Goal: Information Seeking & Learning: Learn about a topic

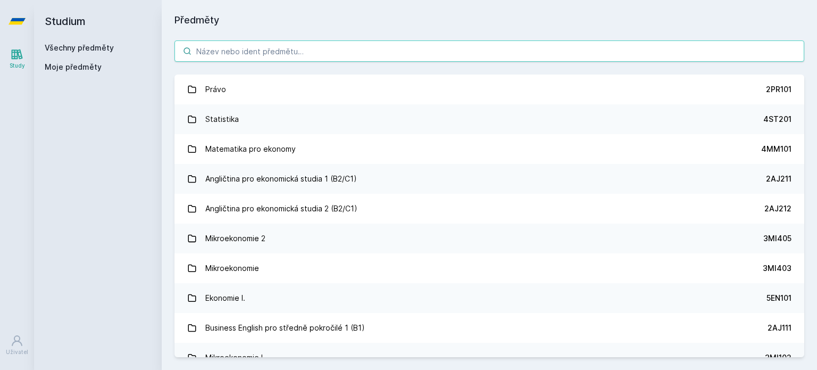
click at [333, 53] on body "Study Uživatel Studium Všechny předměty Moje předměty Předměty Právo 2PR101 Sta…" at bounding box center [408, 185] width 817 height 370
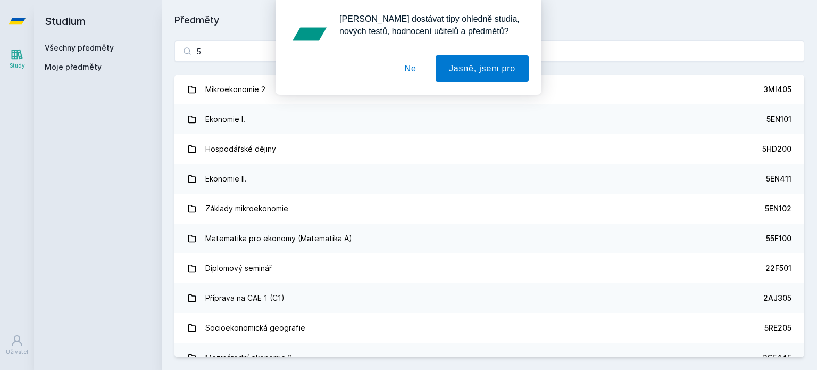
click at [412, 75] on button "Ne" at bounding box center [410, 68] width 38 height 27
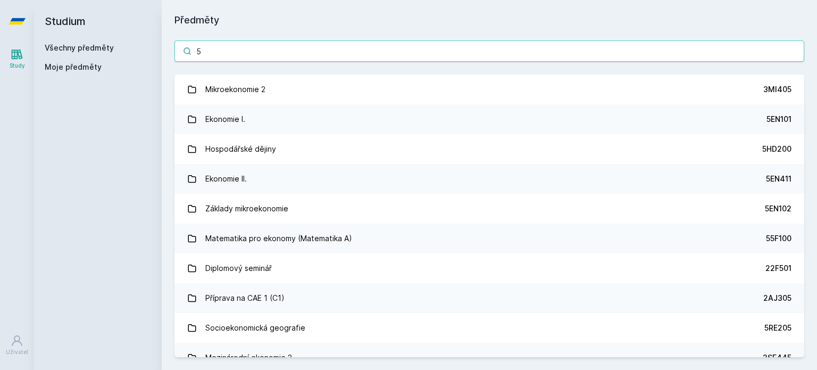
click at [389, 49] on input "5" at bounding box center [489, 50] width 630 height 21
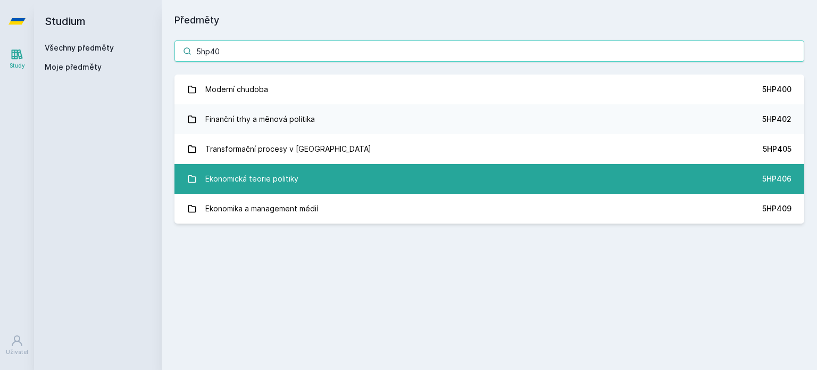
type input "5hp40"
click at [373, 174] on link "Ekonomická teorie politiky 5HP406" at bounding box center [489, 179] width 630 height 30
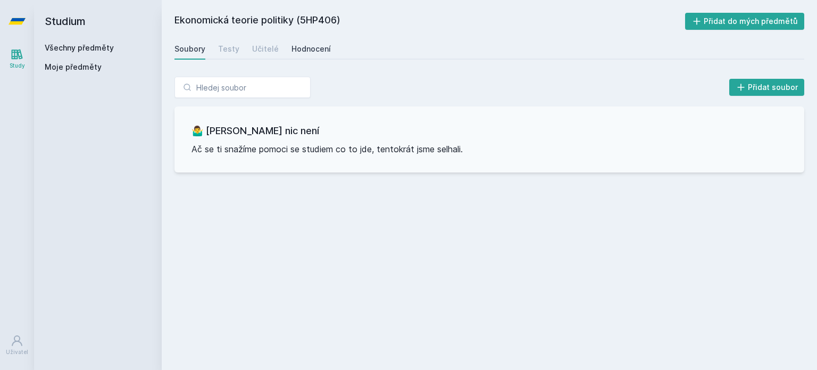
click at [304, 53] on div "Hodnocení" at bounding box center [310, 49] width 39 height 11
click at [266, 44] on div "Učitelé" at bounding box center [265, 49] width 27 height 11
click at [231, 48] on div "Testy" at bounding box center [228, 49] width 21 height 11
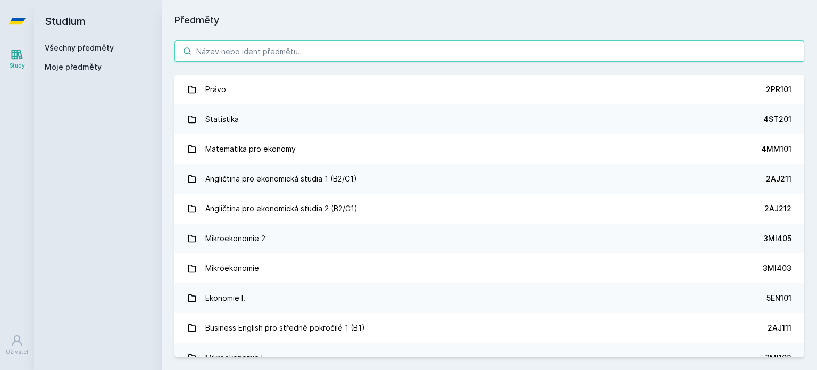
click at [330, 54] on input "search" at bounding box center [489, 50] width 630 height 21
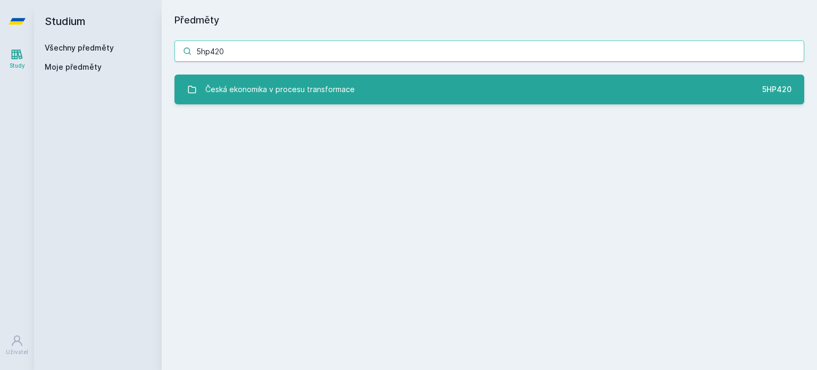
type input "5hp420"
click at [344, 93] on div "Česká ekonomika v procesu transformace" at bounding box center [279, 89] width 149 height 21
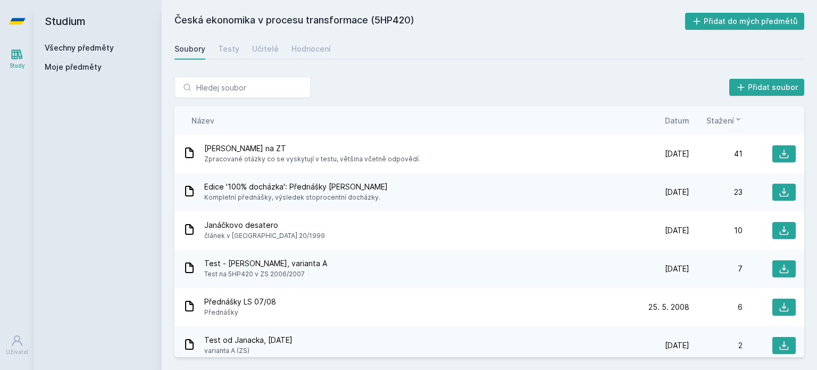
click at [676, 121] on span "Datum" at bounding box center [677, 120] width 24 height 11
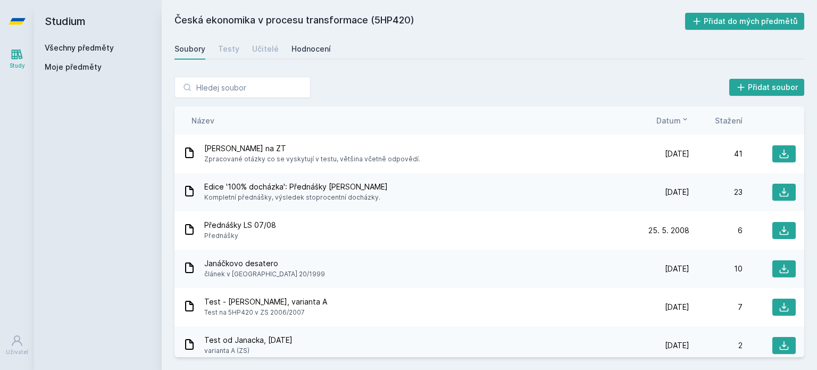
click at [296, 49] on div "Hodnocení" at bounding box center [310, 49] width 39 height 11
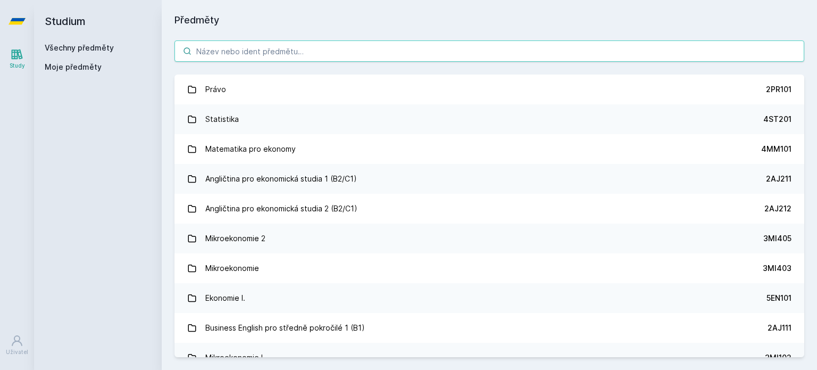
click at [331, 51] on input "search" at bounding box center [489, 50] width 630 height 21
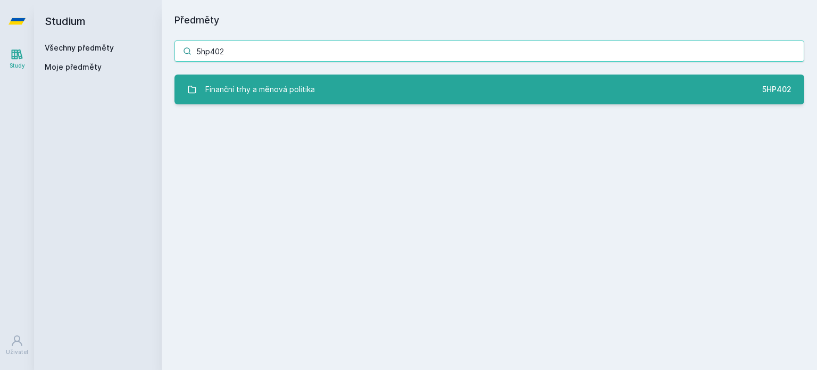
type input "5hp402"
click at [336, 81] on link "Finanční trhy a měnová politika 5HP402" at bounding box center [489, 89] width 630 height 30
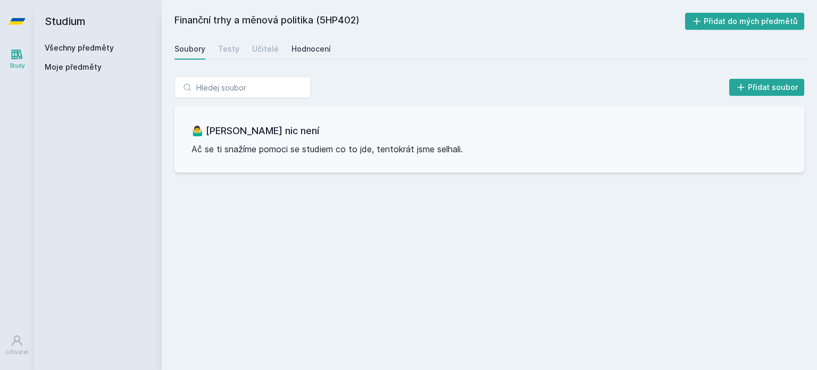
click at [306, 54] on link "Hodnocení" at bounding box center [310, 48] width 39 height 21
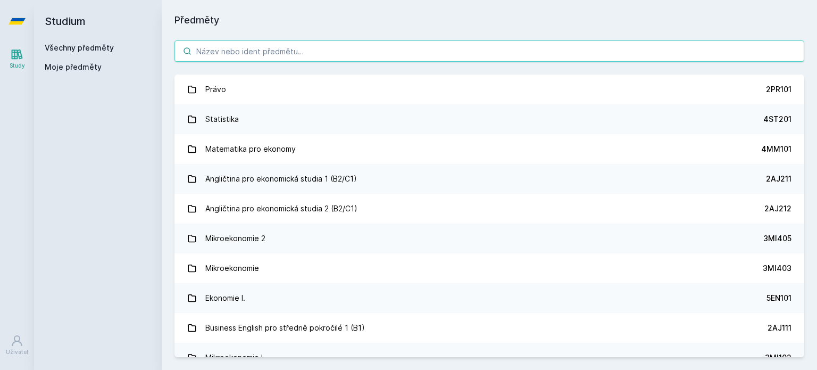
click at [237, 57] on input "search" at bounding box center [489, 50] width 630 height 21
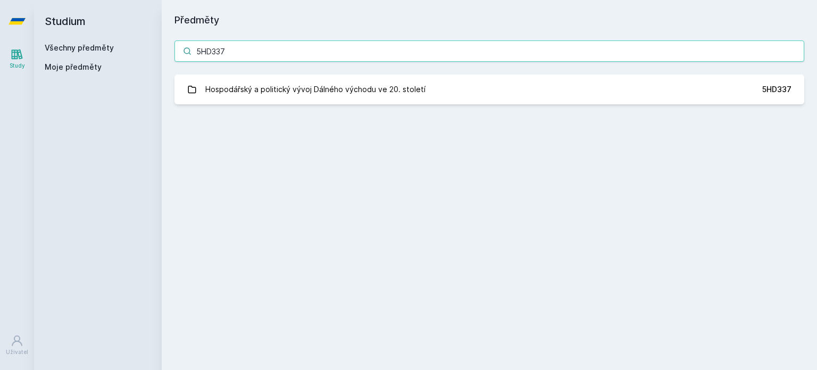
type input "5HD337"
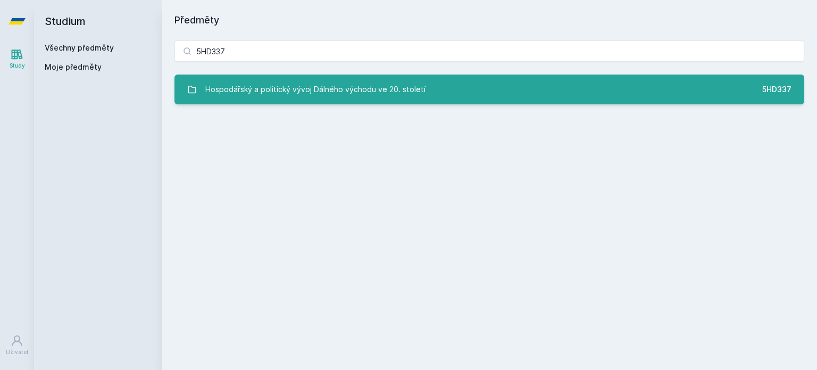
click at [283, 96] on div "Hospodářský a politický vývoj Dálného východu ve 20. století" at bounding box center [315, 89] width 220 height 21
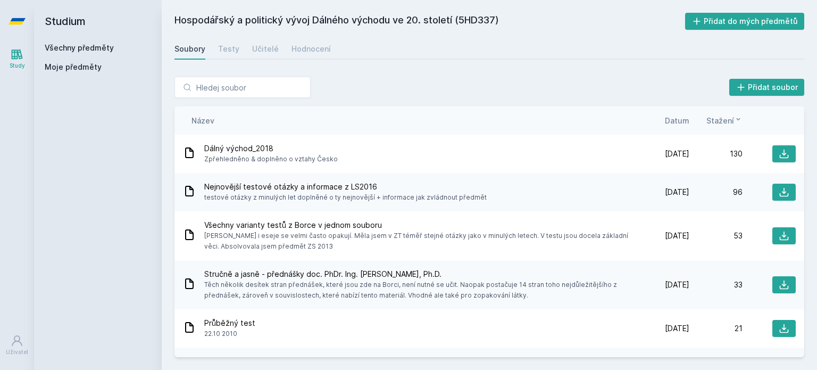
click at [674, 121] on span "Datum" at bounding box center [677, 120] width 24 height 11
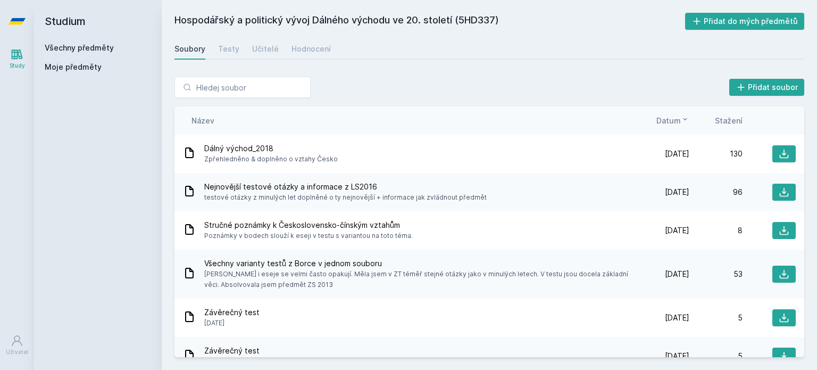
click at [672, 120] on span "Datum" at bounding box center [668, 120] width 24 height 11
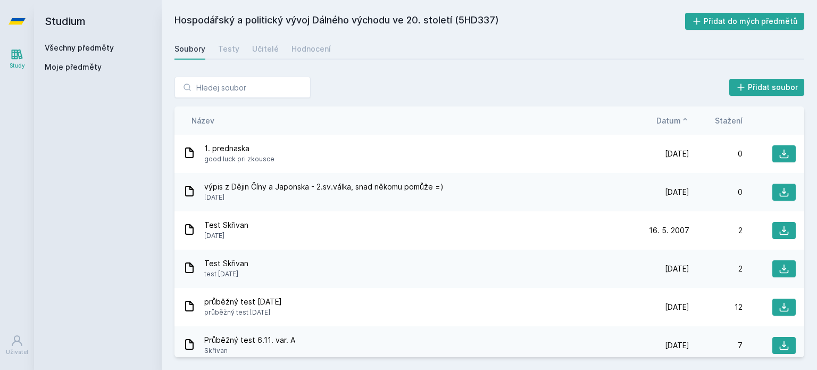
click at [682, 129] on div "Název Datum Stažení" at bounding box center [489, 120] width 630 height 28
click at [676, 125] on span "Datum" at bounding box center [668, 120] width 24 height 11
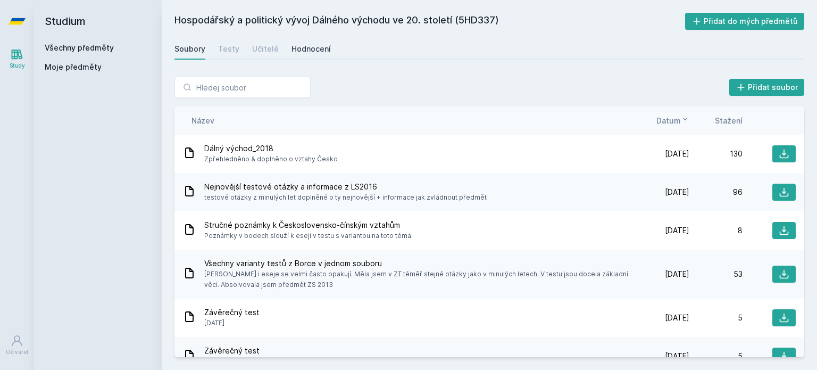
click at [318, 44] on div "Hodnocení" at bounding box center [310, 49] width 39 height 11
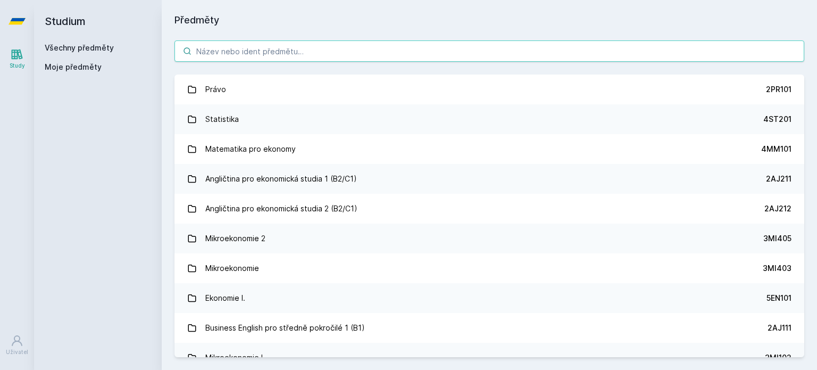
click at [294, 57] on input "search" at bounding box center [489, 50] width 630 height 21
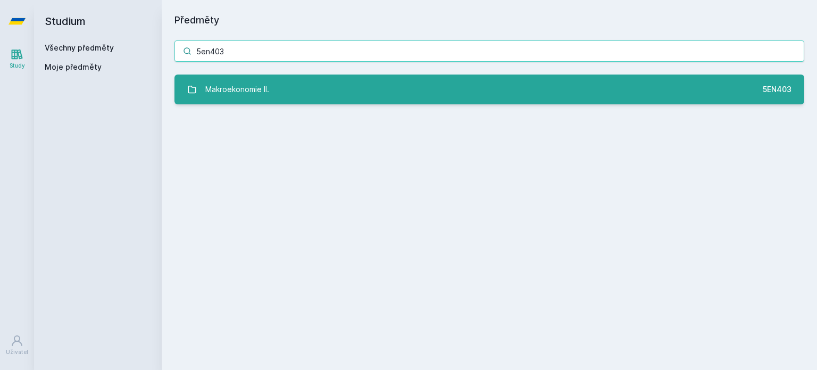
type input "5en403"
click at [315, 96] on link "Makroekonomie II. 5EN403" at bounding box center [489, 89] width 630 height 30
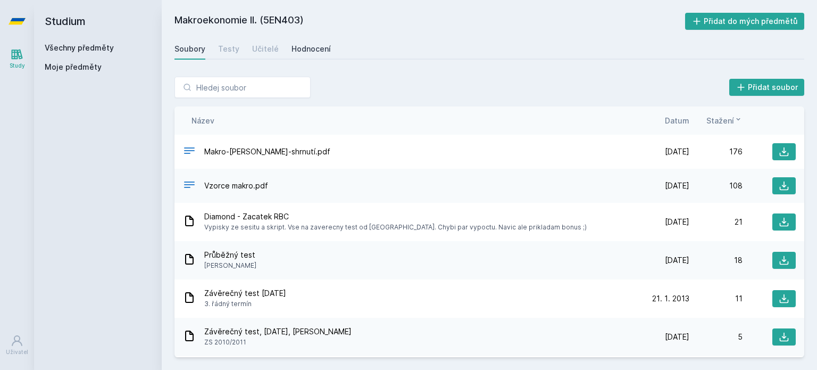
click at [310, 51] on div "Hodnocení" at bounding box center [310, 49] width 39 height 11
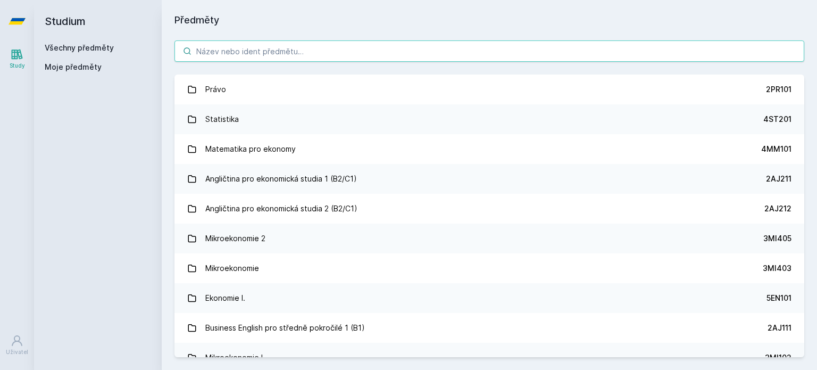
click at [268, 57] on input "search" at bounding box center [489, 50] width 630 height 21
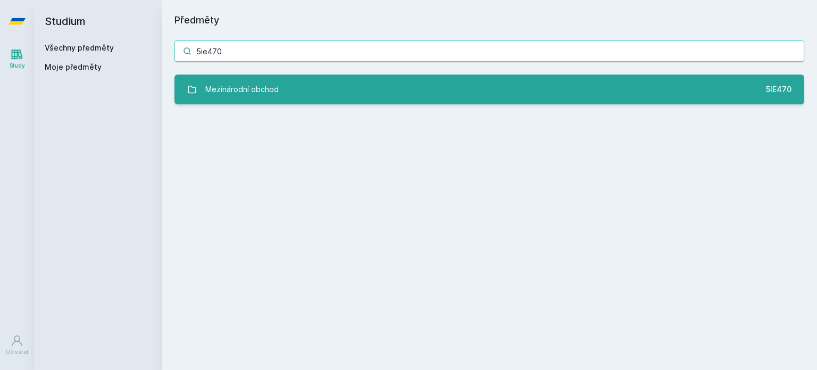
type input "5ie470"
click at [287, 85] on link "Mezinárodní obchod 5IE470" at bounding box center [489, 89] width 630 height 30
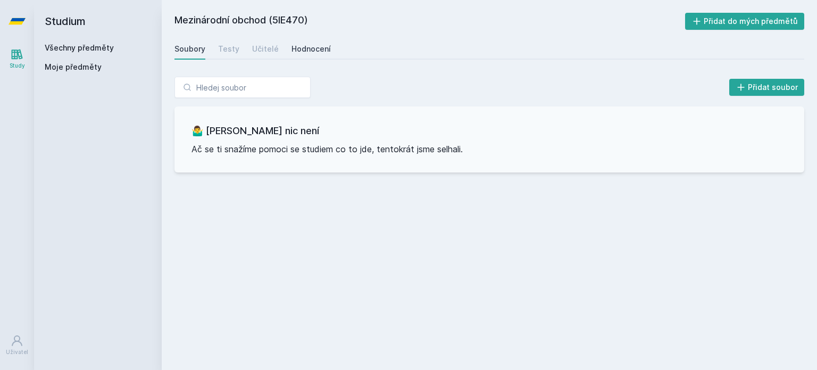
click at [307, 55] on link "Hodnocení" at bounding box center [310, 48] width 39 height 21
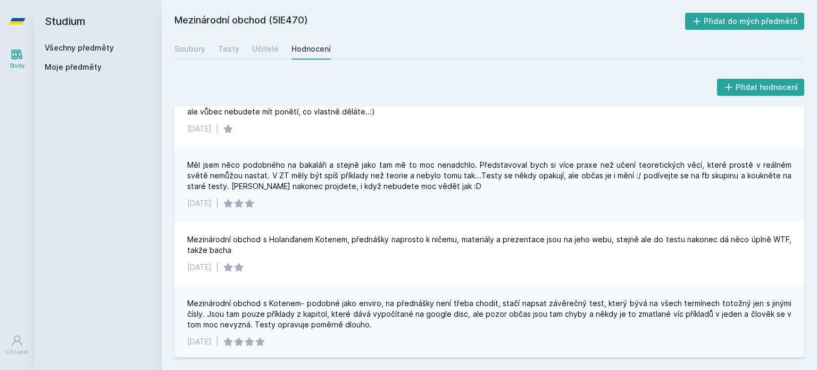
scroll to position [24, 0]
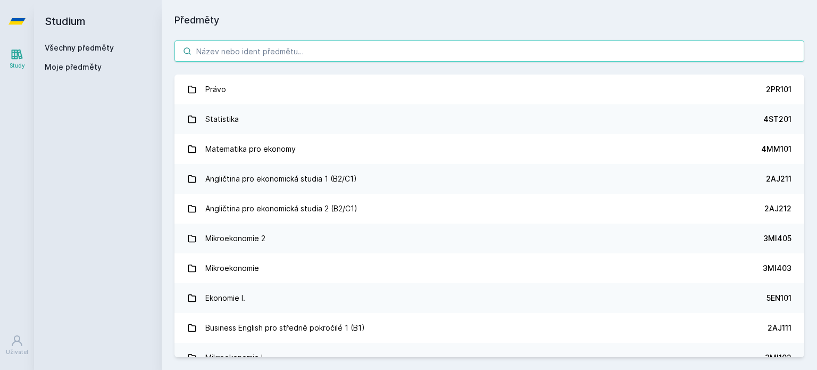
click at [287, 42] on input "search" at bounding box center [489, 50] width 630 height 21
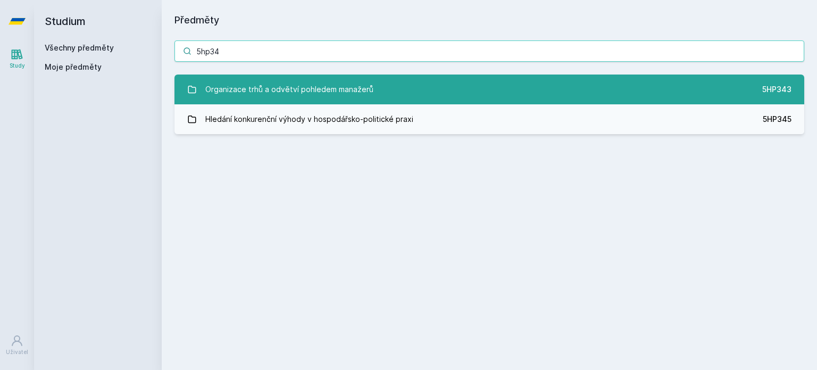
type input "5hp34"
click at [311, 85] on div "Organizace trhů a odvětví pohledem manažerů" at bounding box center [289, 89] width 168 height 21
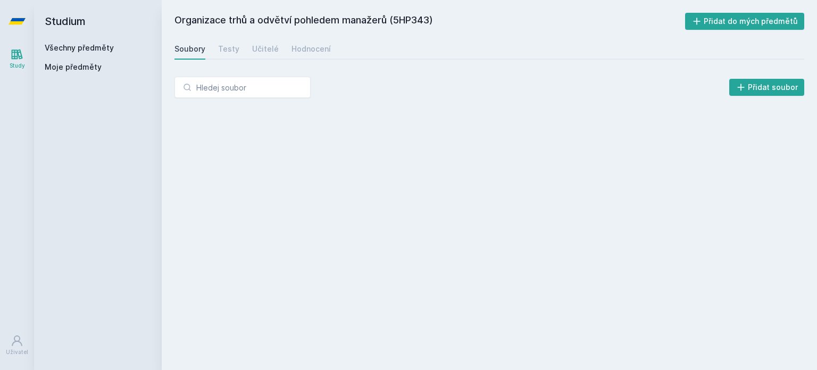
click at [311, 85] on div "Přidat soubor" at bounding box center [489, 87] width 630 height 21
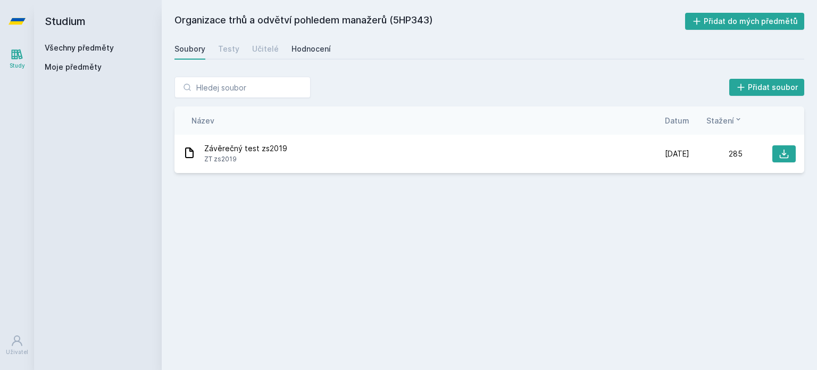
click at [306, 44] on div "Hodnocení" at bounding box center [310, 49] width 39 height 11
